Goal: Task Accomplishment & Management: Use online tool/utility

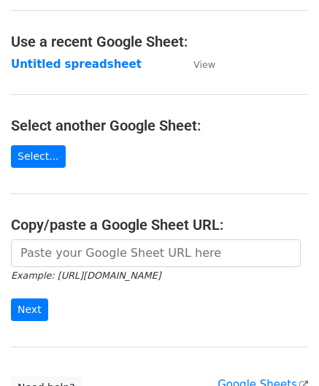
scroll to position [73, 0]
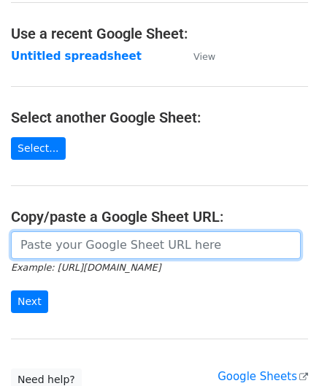
drag, startPoint x: 57, startPoint y: 243, endPoint x: 83, endPoint y: 226, distance: 30.6
click at [57, 243] on input "url" at bounding box center [156, 245] width 290 height 28
paste input "[URL][DOMAIN_NAME]"
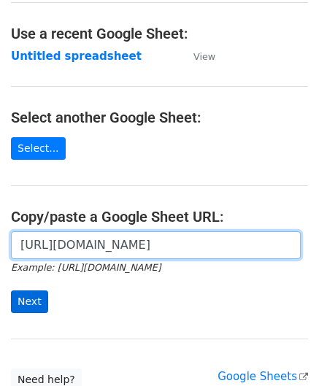
type input "[URL][DOMAIN_NAME]"
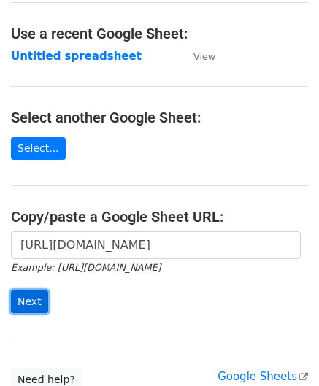
click at [23, 299] on input "Next" at bounding box center [29, 302] width 37 height 23
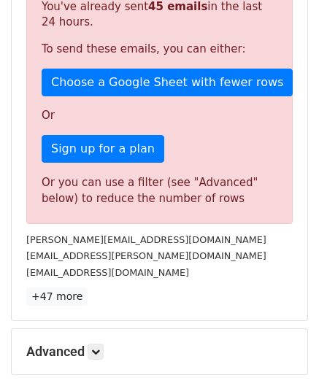
scroll to position [482, 0]
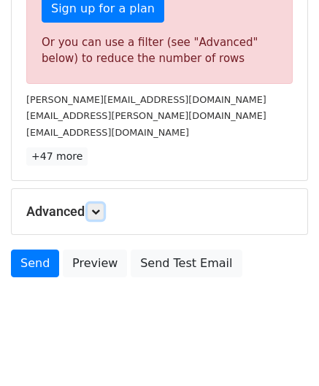
drag, startPoint x: 98, startPoint y: 207, endPoint x: 107, endPoint y: 214, distance: 11.0
click at [98, 207] on icon at bounding box center [95, 211] width 9 height 9
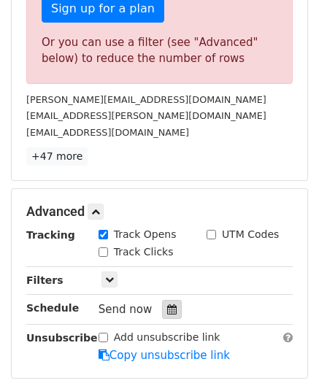
click at [167, 305] on icon at bounding box center [171, 310] width 9 height 10
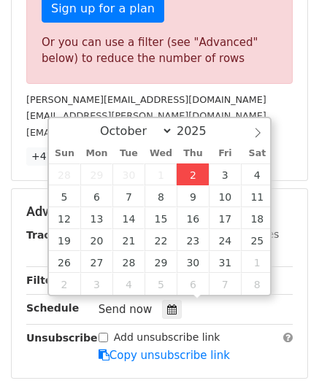
type input "2025-10-02 12:00"
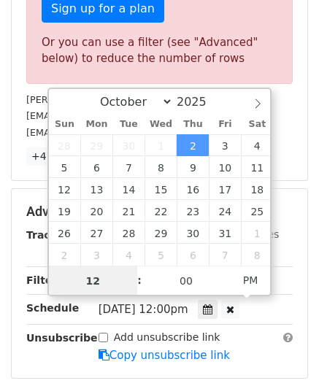
paste input "8"
type input "8"
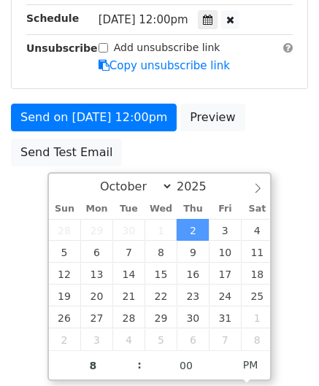
type input "2025-10-02 20:00"
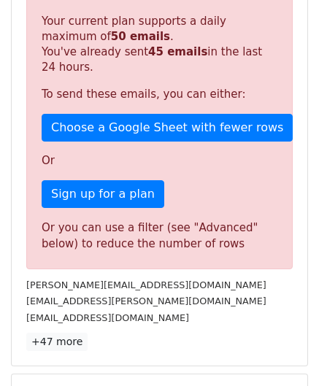
scroll to position [670, 0]
